Goal: Transaction & Acquisition: Obtain resource

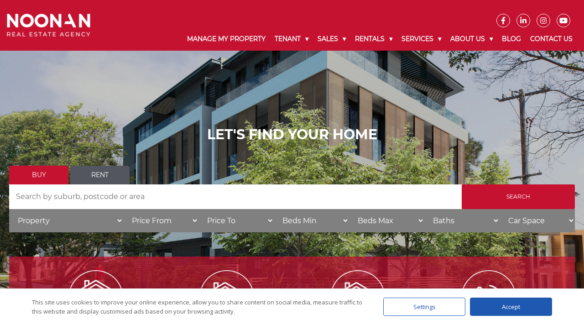
click at [508, 305] on div "Accept" at bounding box center [511, 306] width 82 height 18
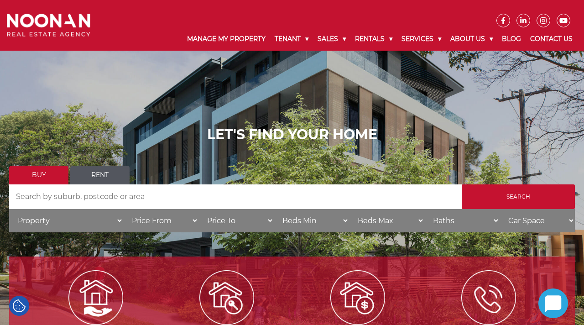
click at [402, 140] on h1 "LET'S FIND YOUR HOME" at bounding box center [292, 134] width 566 height 16
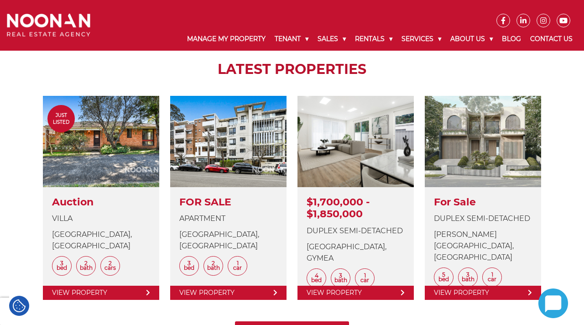
scroll to position [329, 0]
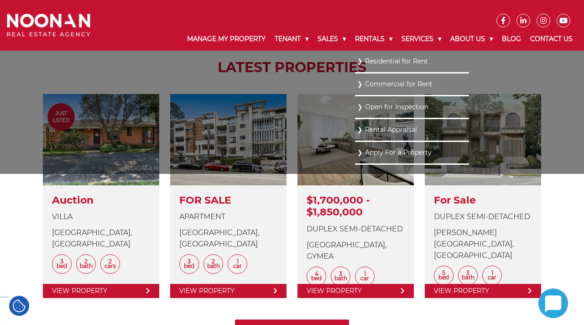
click at [386, 64] on link "Residential for Rent" at bounding box center [412, 61] width 110 height 12
click at [387, 59] on link "Residential for Rent" at bounding box center [412, 61] width 110 height 12
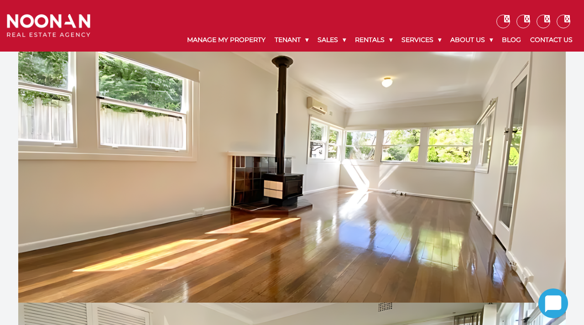
click at [513, 202] on div at bounding box center [292, 177] width 548 height 251
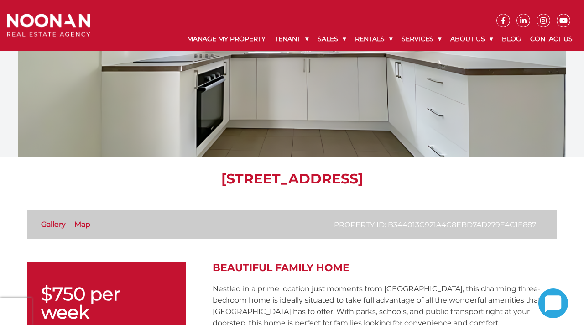
scroll to position [67, 0]
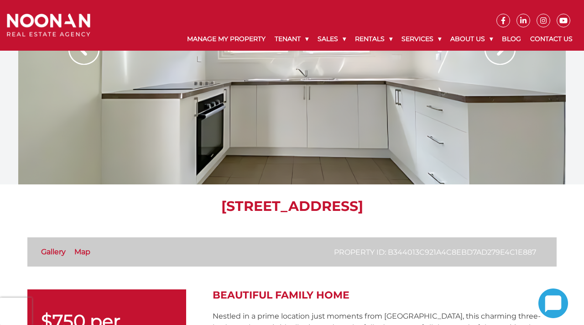
click at [474, 133] on div at bounding box center [292, 58] width 548 height 251
click at [504, 55] on img at bounding box center [500, 49] width 31 height 31
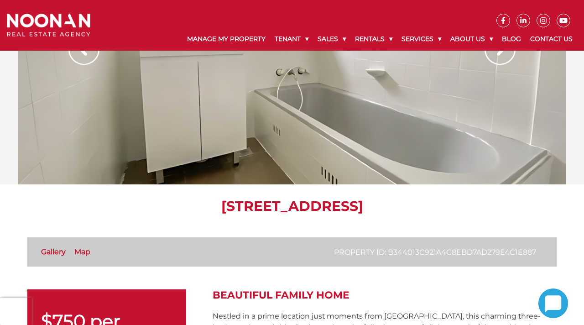
click at [505, 55] on img at bounding box center [500, 49] width 31 height 31
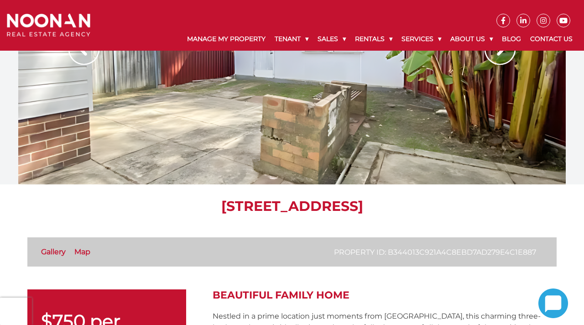
click at [489, 140] on div at bounding box center [292, 58] width 548 height 251
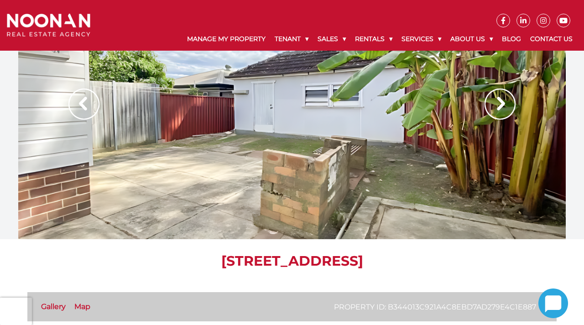
scroll to position [0, 0]
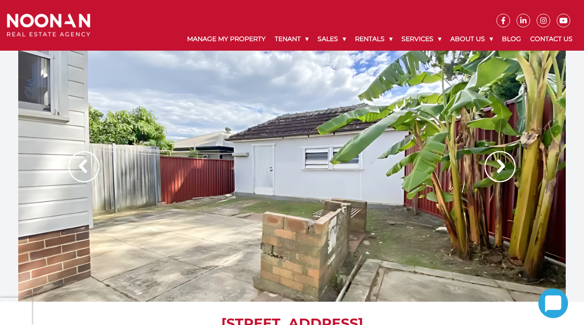
click at [503, 163] on img at bounding box center [500, 166] width 31 height 31
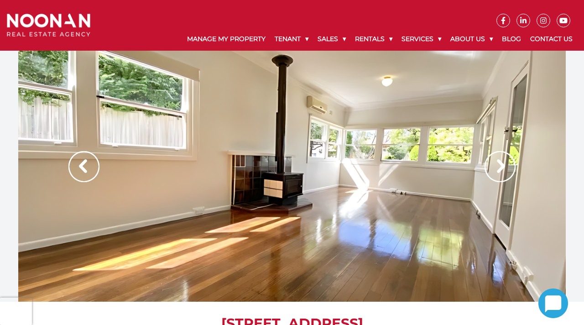
click at [503, 163] on img at bounding box center [500, 166] width 31 height 31
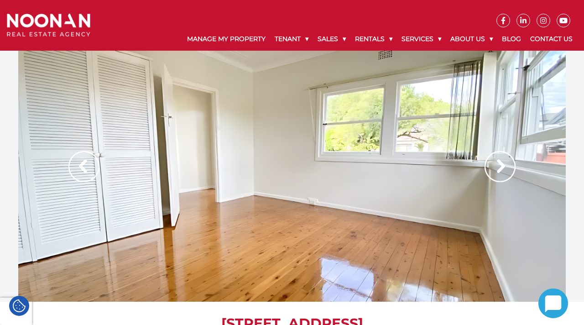
click at [503, 163] on img at bounding box center [500, 166] width 31 height 31
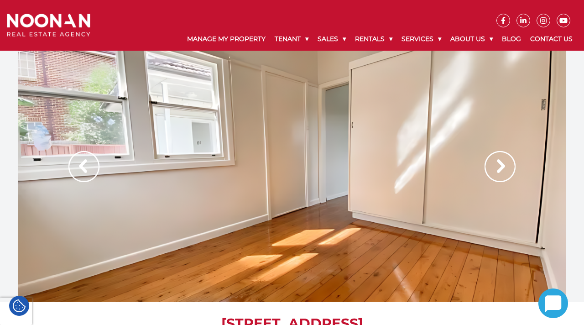
click at [503, 163] on img at bounding box center [500, 166] width 31 height 31
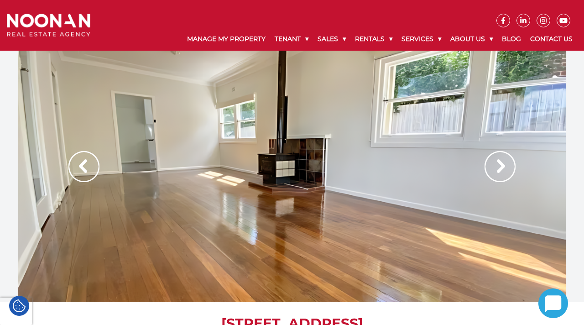
click at [503, 163] on img at bounding box center [500, 166] width 31 height 31
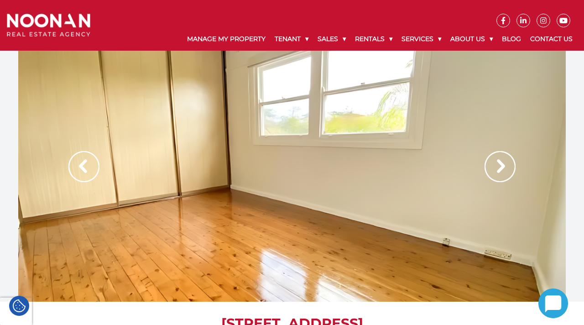
click at [503, 163] on img at bounding box center [500, 166] width 31 height 31
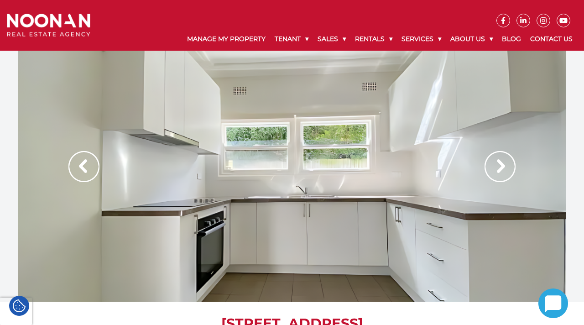
click at [503, 163] on img at bounding box center [500, 166] width 31 height 31
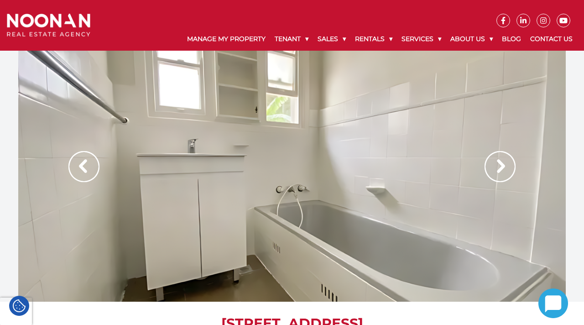
click at [503, 163] on img at bounding box center [500, 166] width 31 height 31
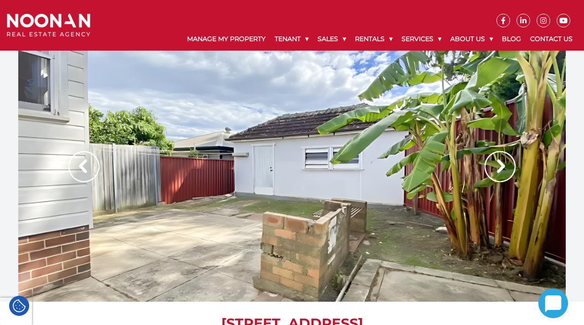
click at [503, 163] on img at bounding box center [500, 166] width 31 height 31
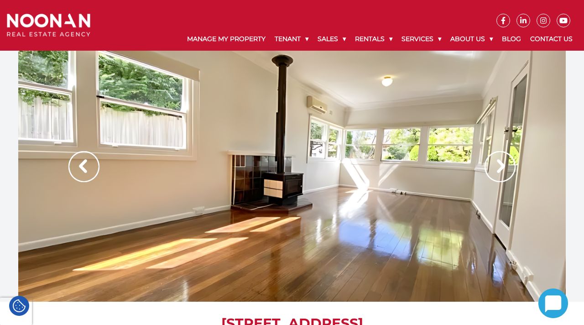
click at [503, 163] on img at bounding box center [500, 166] width 31 height 31
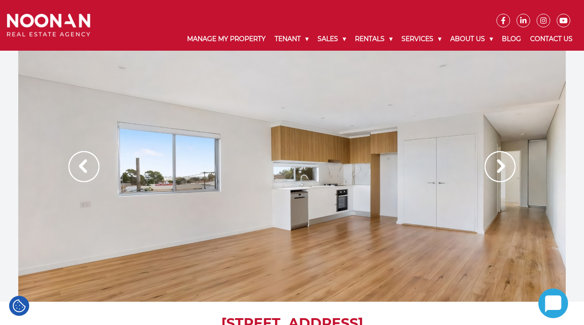
click at [502, 167] on img at bounding box center [500, 166] width 31 height 31
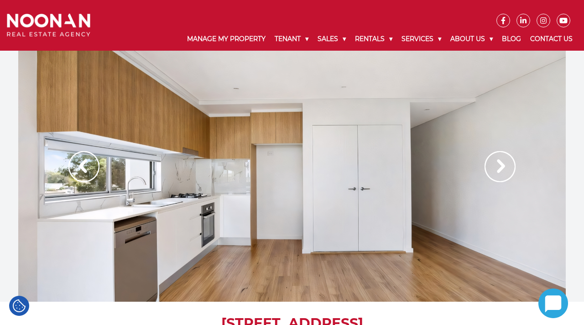
click at [502, 167] on img at bounding box center [500, 166] width 31 height 31
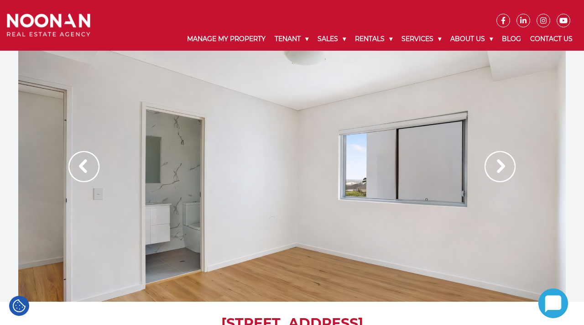
click at [503, 167] on img at bounding box center [500, 166] width 31 height 31
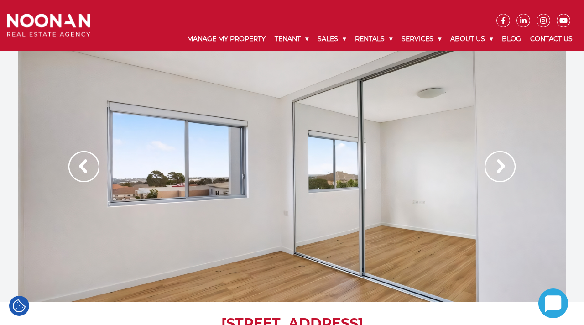
click at [503, 167] on img at bounding box center [500, 166] width 31 height 31
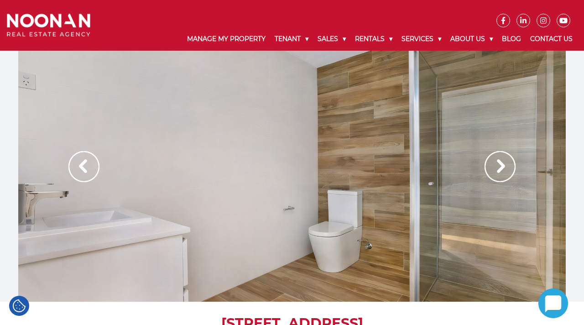
click at [503, 167] on img at bounding box center [500, 166] width 31 height 31
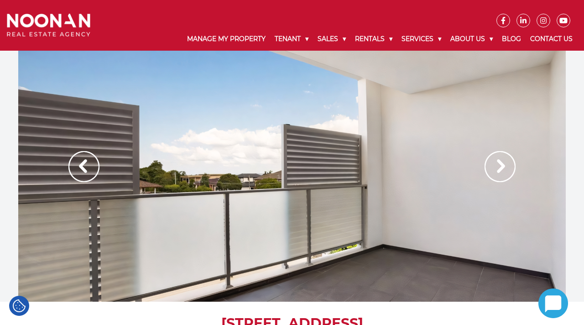
click at [503, 167] on img at bounding box center [500, 166] width 31 height 31
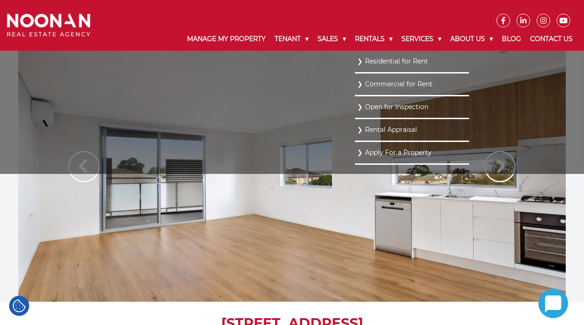
click at [383, 63] on link "Residential for Rent" at bounding box center [412, 61] width 110 height 12
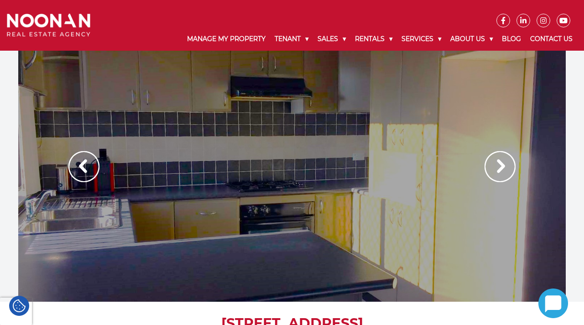
click at [506, 168] on img at bounding box center [500, 166] width 31 height 31
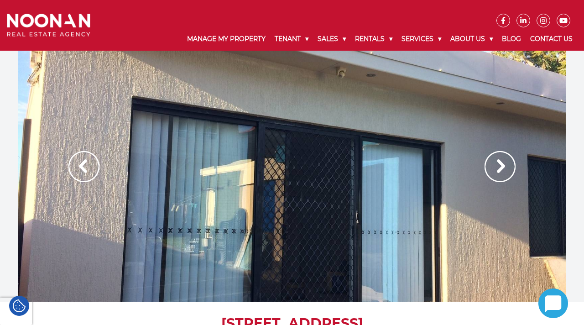
click at [506, 168] on img at bounding box center [500, 166] width 31 height 31
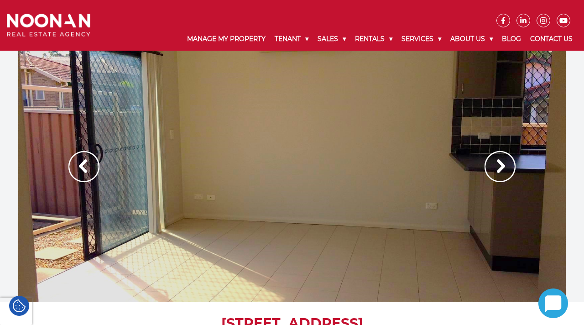
click at [506, 168] on img at bounding box center [500, 166] width 31 height 31
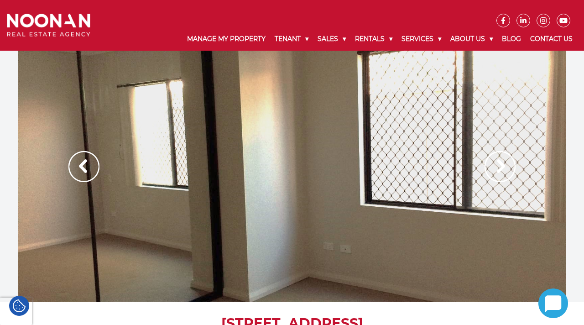
click at [506, 168] on img at bounding box center [500, 166] width 31 height 31
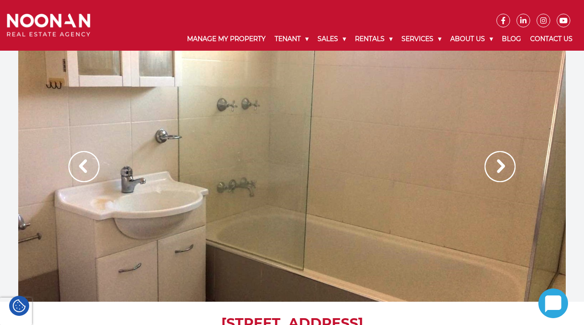
click at [506, 168] on img at bounding box center [500, 166] width 31 height 31
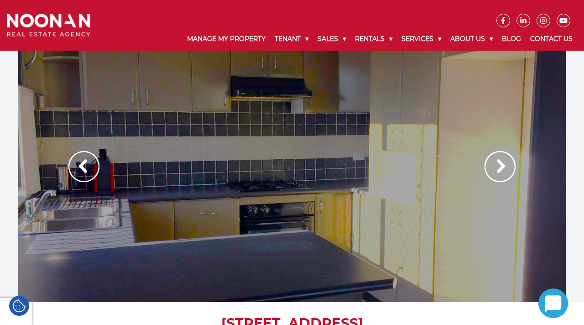
click at [506, 168] on img at bounding box center [500, 166] width 31 height 31
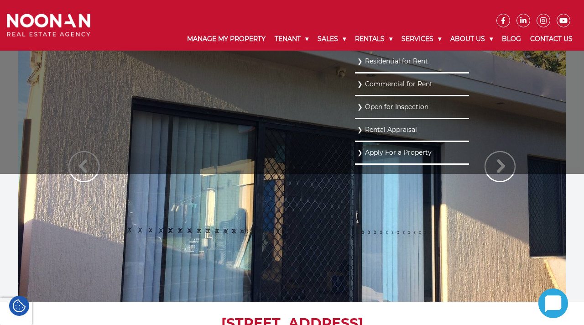
click at [375, 62] on link "Residential for Rent" at bounding box center [412, 61] width 110 height 12
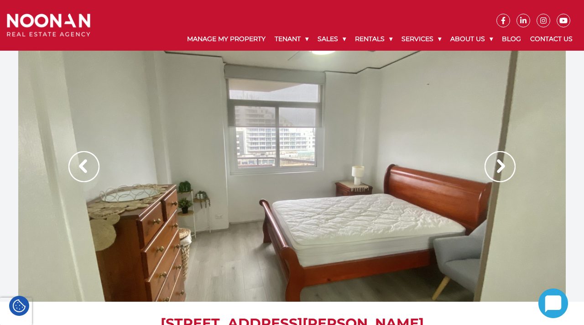
click at [507, 163] on img at bounding box center [500, 166] width 31 height 31
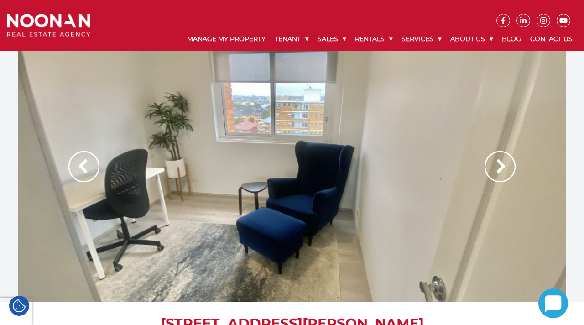
click at [507, 163] on img at bounding box center [500, 166] width 31 height 31
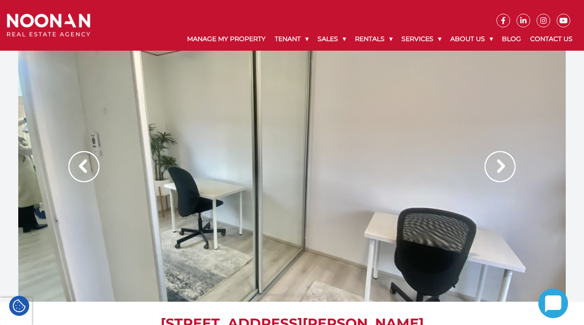
click at [507, 163] on img at bounding box center [500, 166] width 31 height 31
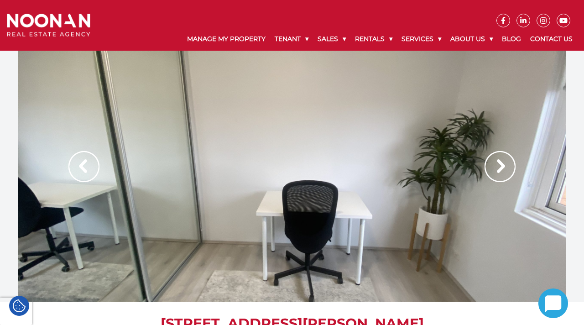
click at [507, 164] on img at bounding box center [500, 166] width 31 height 31
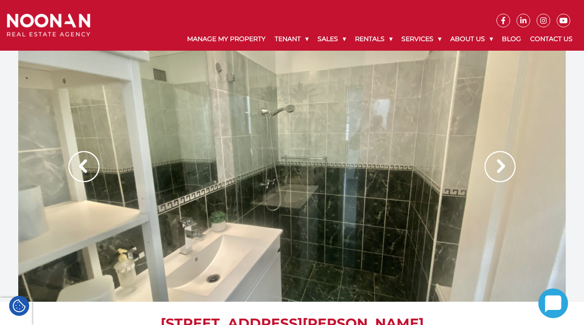
click at [508, 164] on img at bounding box center [500, 166] width 31 height 31
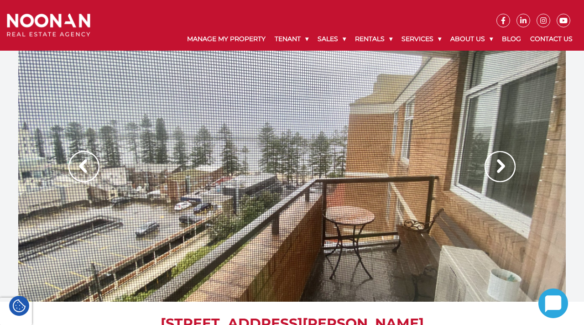
click at [508, 164] on img at bounding box center [500, 166] width 31 height 31
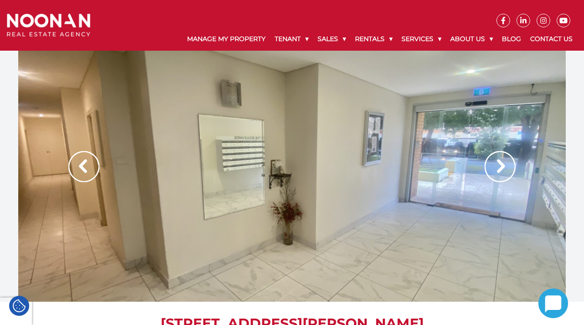
click at [502, 163] on img at bounding box center [500, 166] width 31 height 31
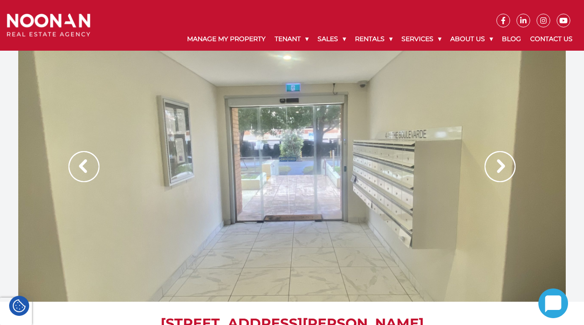
click at [502, 163] on img at bounding box center [500, 166] width 31 height 31
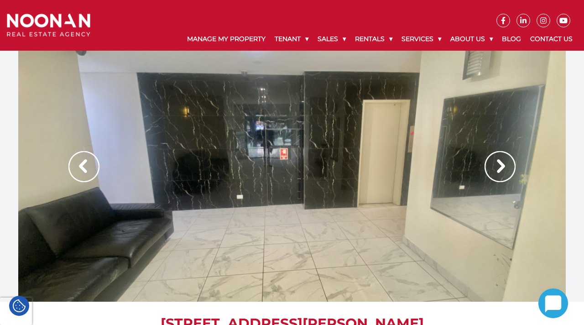
click at [502, 163] on img at bounding box center [500, 166] width 31 height 31
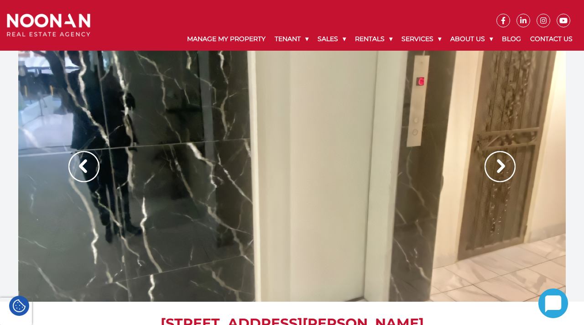
click at [502, 163] on img at bounding box center [500, 166] width 31 height 31
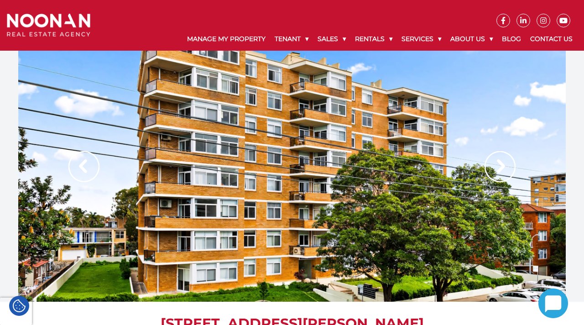
click at [502, 163] on img at bounding box center [500, 166] width 31 height 31
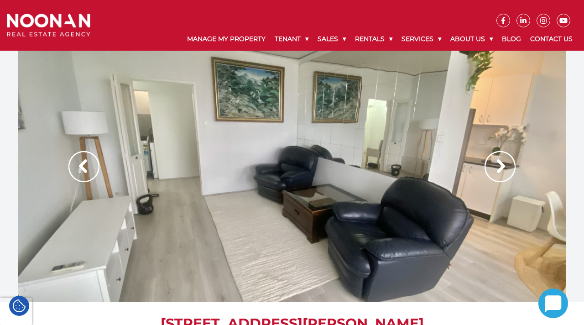
click at [502, 163] on img at bounding box center [500, 166] width 31 height 31
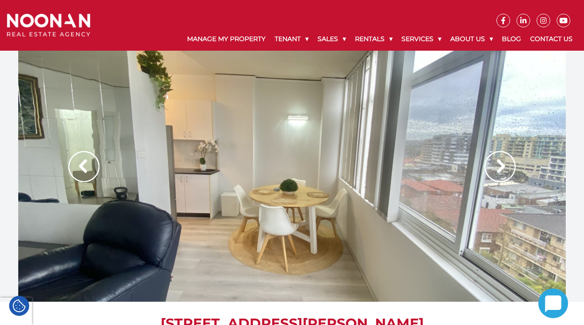
click at [502, 163] on img at bounding box center [500, 166] width 31 height 31
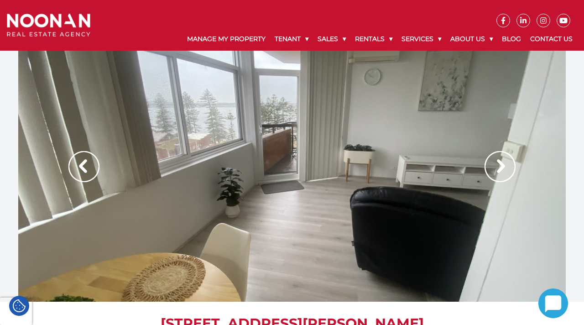
click at [502, 163] on img at bounding box center [500, 166] width 31 height 31
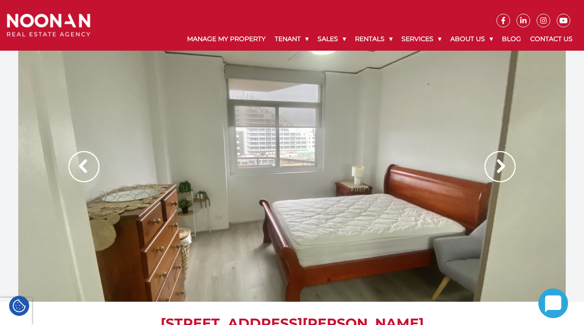
click at [502, 163] on img at bounding box center [500, 166] width 31 height 31
